Goal: Check status

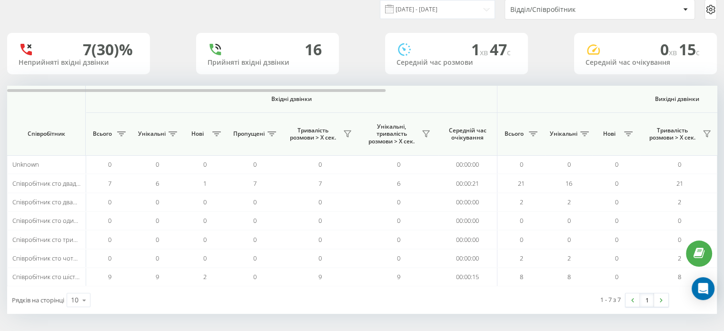
scroll to position [36, 0]
